Goal: Use online tool/utility: Utilize a website feature to perform a specific function

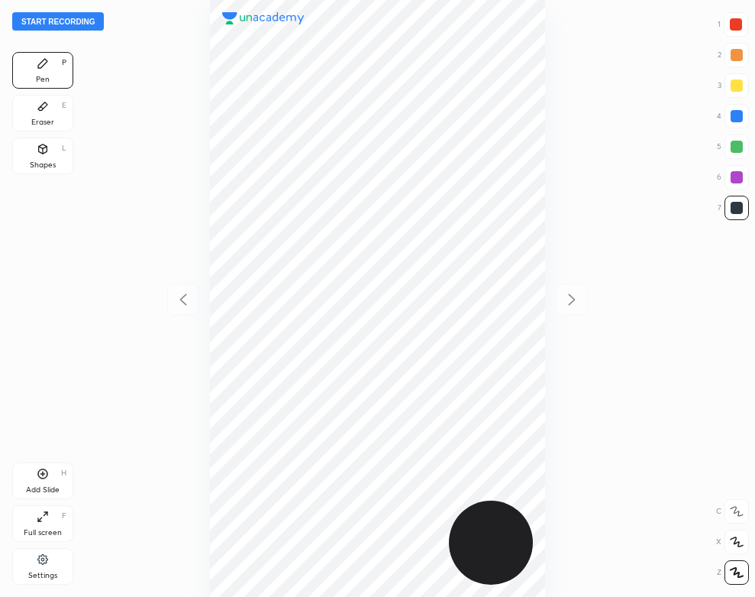
scroll to position [597, 511]
click at [86, 23] on button "Start recording" at bounding box center [58, 21] width 92 height 18
click at [737, 26] on div at bounding box center [736, 24] width 12 height 12
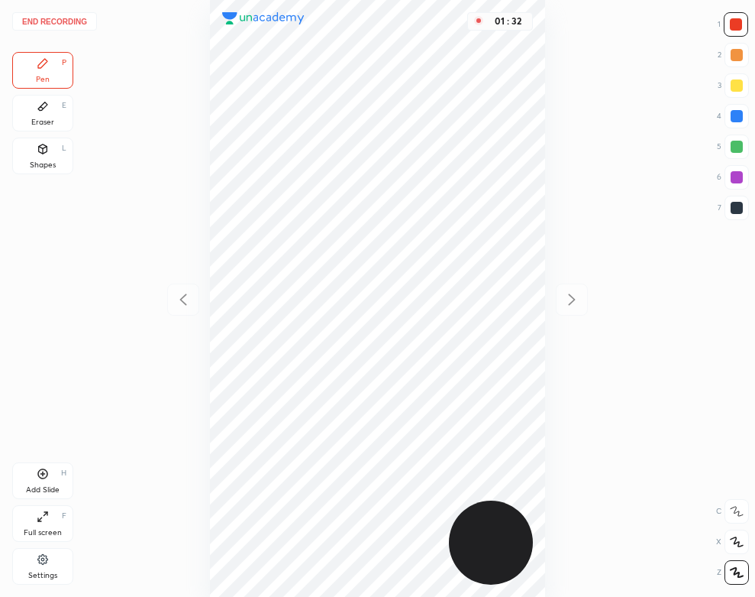
click at [42, 118] on div "Eraser" at bounding box center [42, 122] width 23 height 8
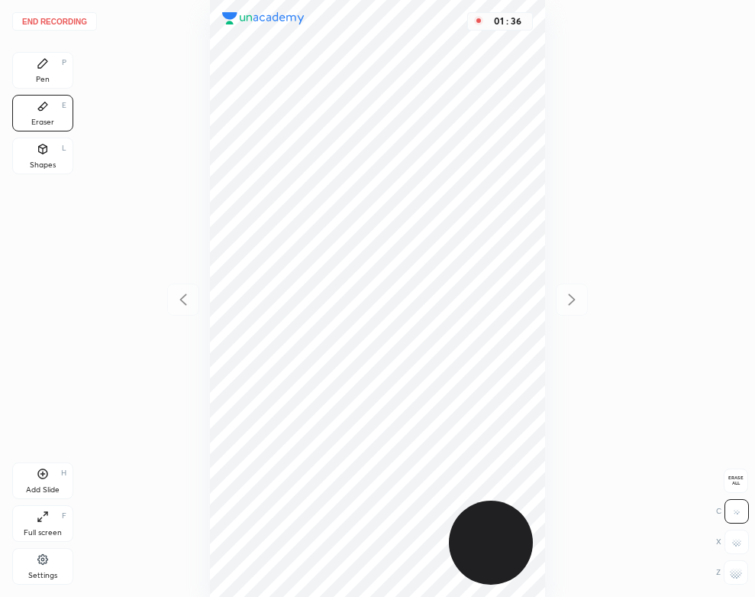
click at [37, 53] on div "Pen P" at bounding box center [42, 70] width 61 height 37
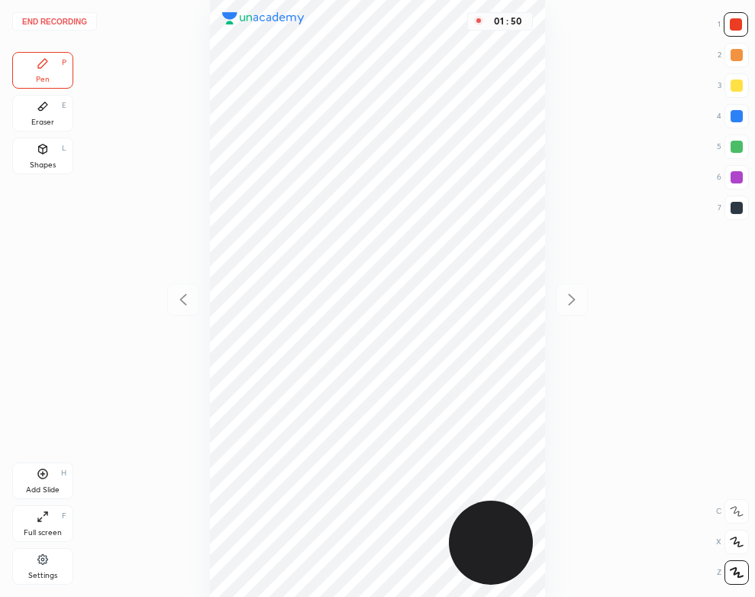
click at [71, 486] on div "Add Slide H" at bounding box center [42, 480] width 61 height 37
click at [47, 487] on div "Add Slide" at bounding box center [43, 490] width 34 height 8
click at [186, 298] on icon at bounding box center [183, 299] width 18 height 18
click at [570, 299] on icon at bounding box center [572, 299] width 18 height 18
click at [59, 106] on div "Eraser E" at bounding box center [42, 113] width 61 height 37
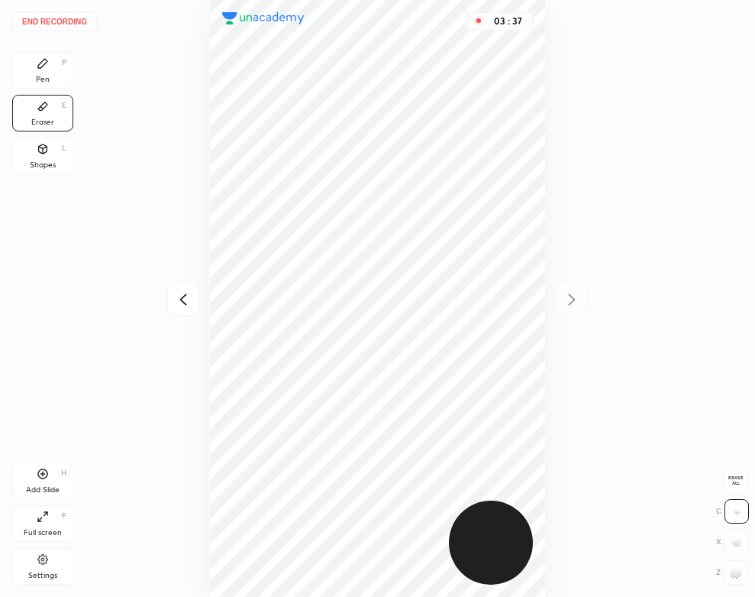
click at [50, 73] on div "Pen P" at bounding box center [42, 70] width 61 height 37
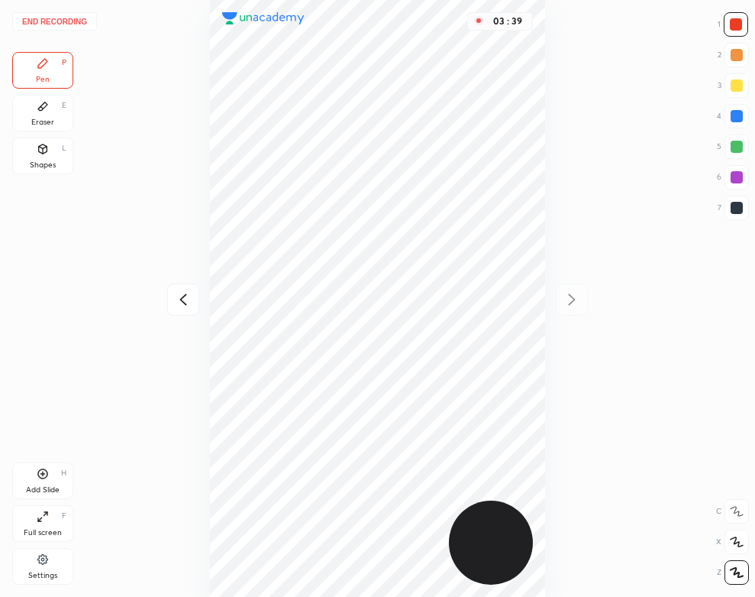
click at [189, 297] on icon at bounding box center [183, 299] width 18 height 18
click at [572, 301] on icon at bounding box center [572, 299] width 18 height 18
click at [39, 108] on icon at bounding box center [42, 106] width 9 height 8
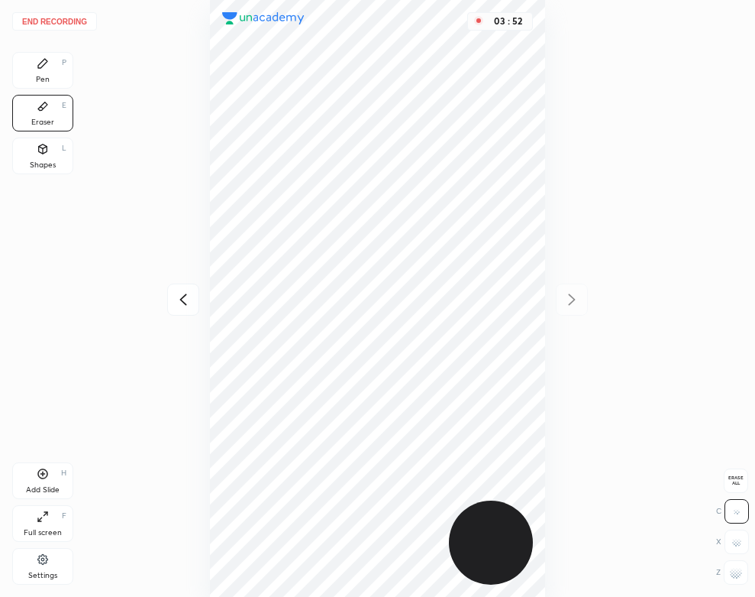
click at [37, 73] on div "Pen P" at bounding box center [42, 70] width 61 height 37
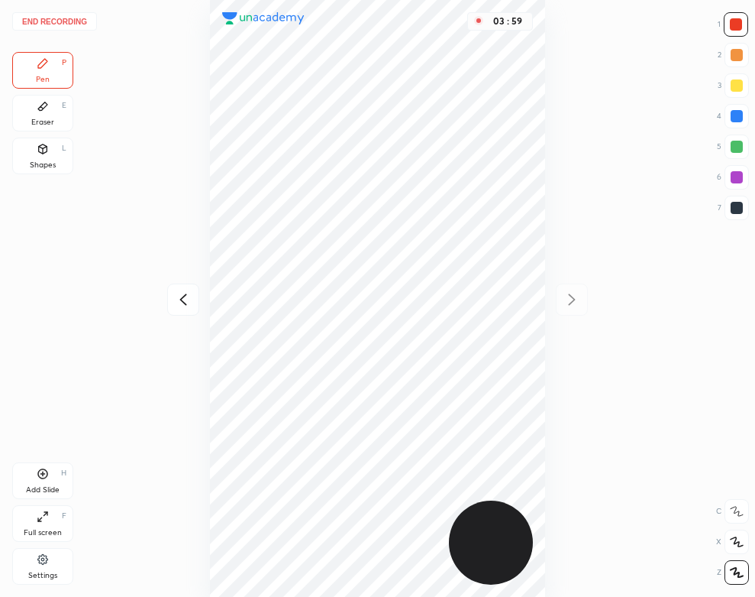
click at [177, 298] on icon at bounding box center [183, 299] width 18 height 18
click at [577, 295] on icon at bounding box center [572, 299] width 18 height 18
click at [39, 165] on div "Shapes" at bounding box center [43, 165] width 26 height 8
click at [44, 61] on icon at bounding box center [42, 63] width 9 height 9
click at [60, 17] on button "End recording" at bounding box center [54, 21] width 85 height 18
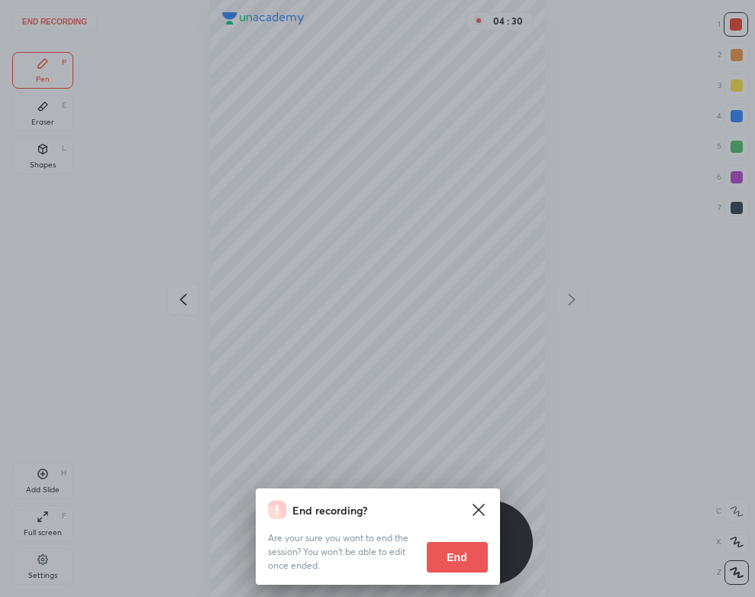
click at [455, 549] on button "End" at bounding box center [457, 557] width 61 height 31
